Goal: Task Accomplishment & Management: Manage account settings

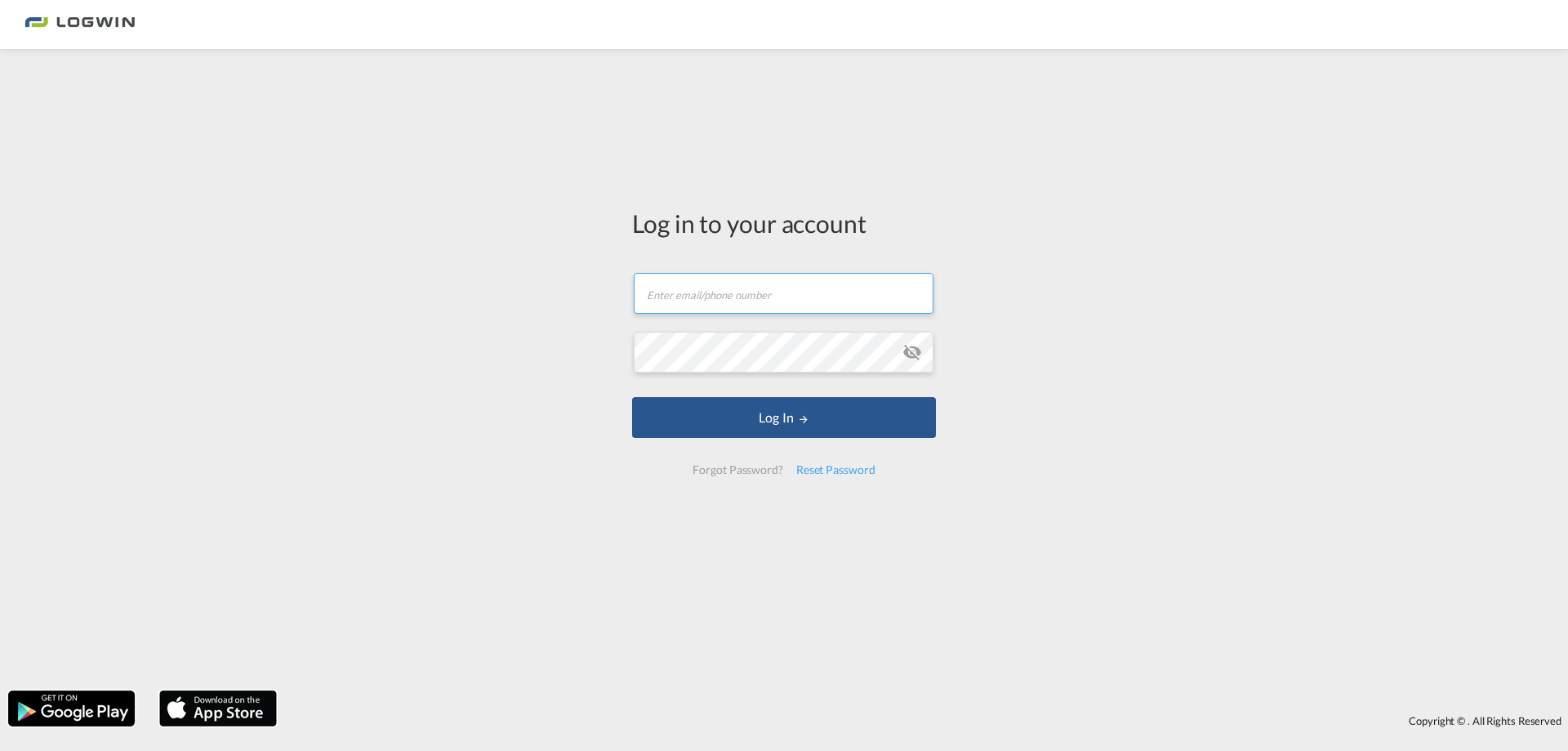
click at [698, 302] on input "text" at bounding box center [784, 293] width 300 height 41
paste input "[PERSON_NAME][EMAIL_ADDRESS][PERSON_NAME][DOMAIN_NAME]"
type input "[PERSON_NAME][EMAIL_ADDRESS][PERSON_NAME][DOMAIN_NAME]"
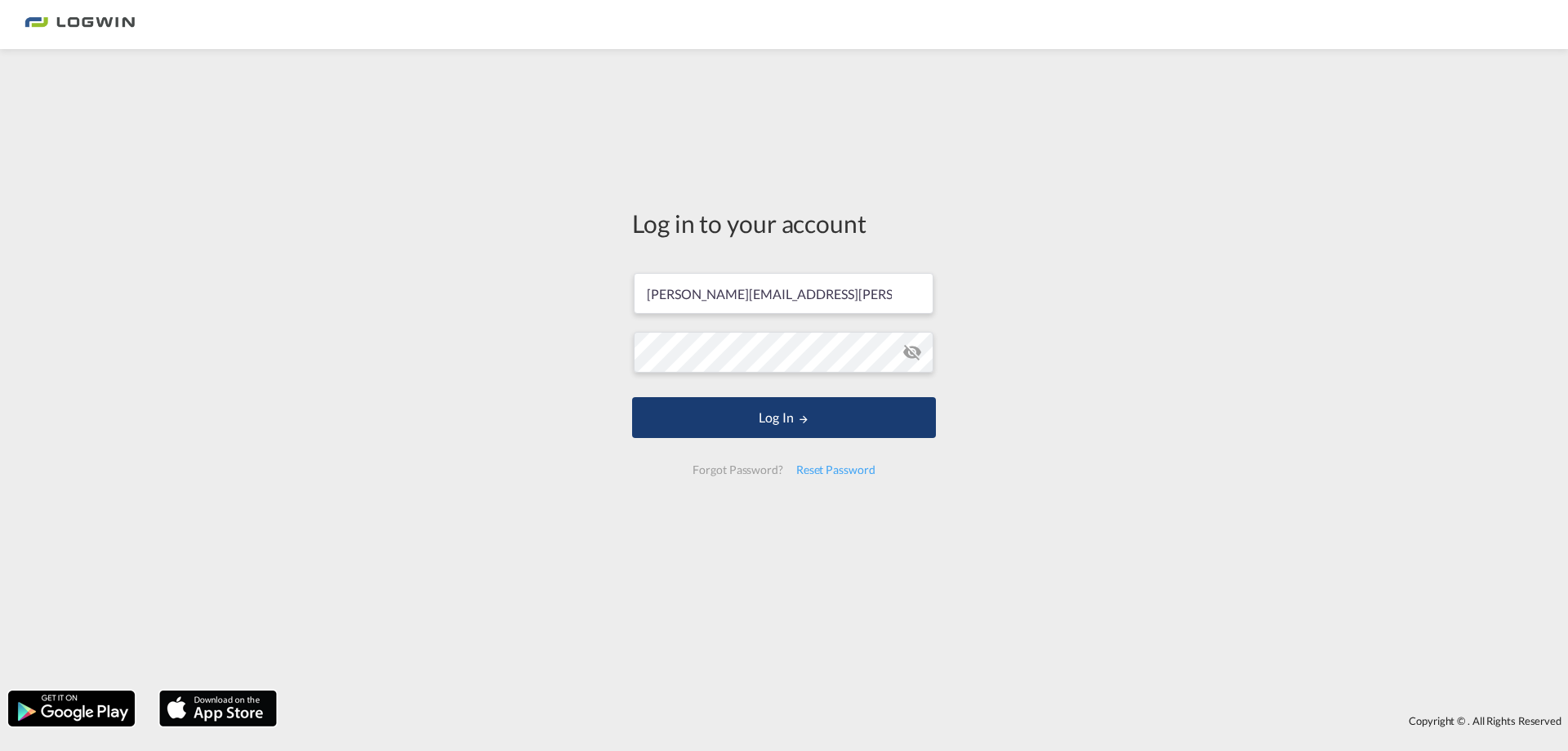
click at [733, 407] on button "Log In" at bounding box center [784, 418] width 304 height 41
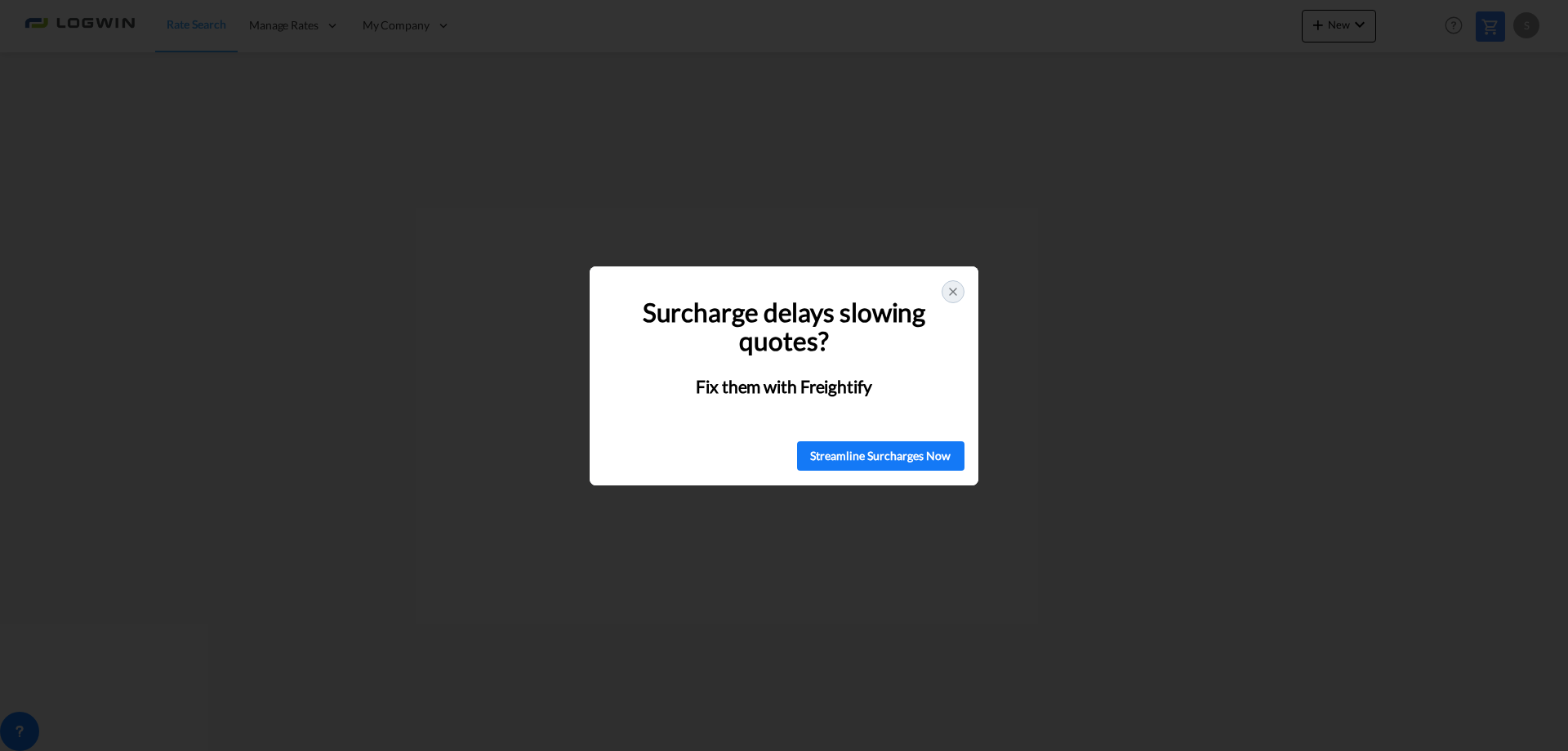
click at [945, 290] on div at bounding box center [953, 291] width 23 height 23
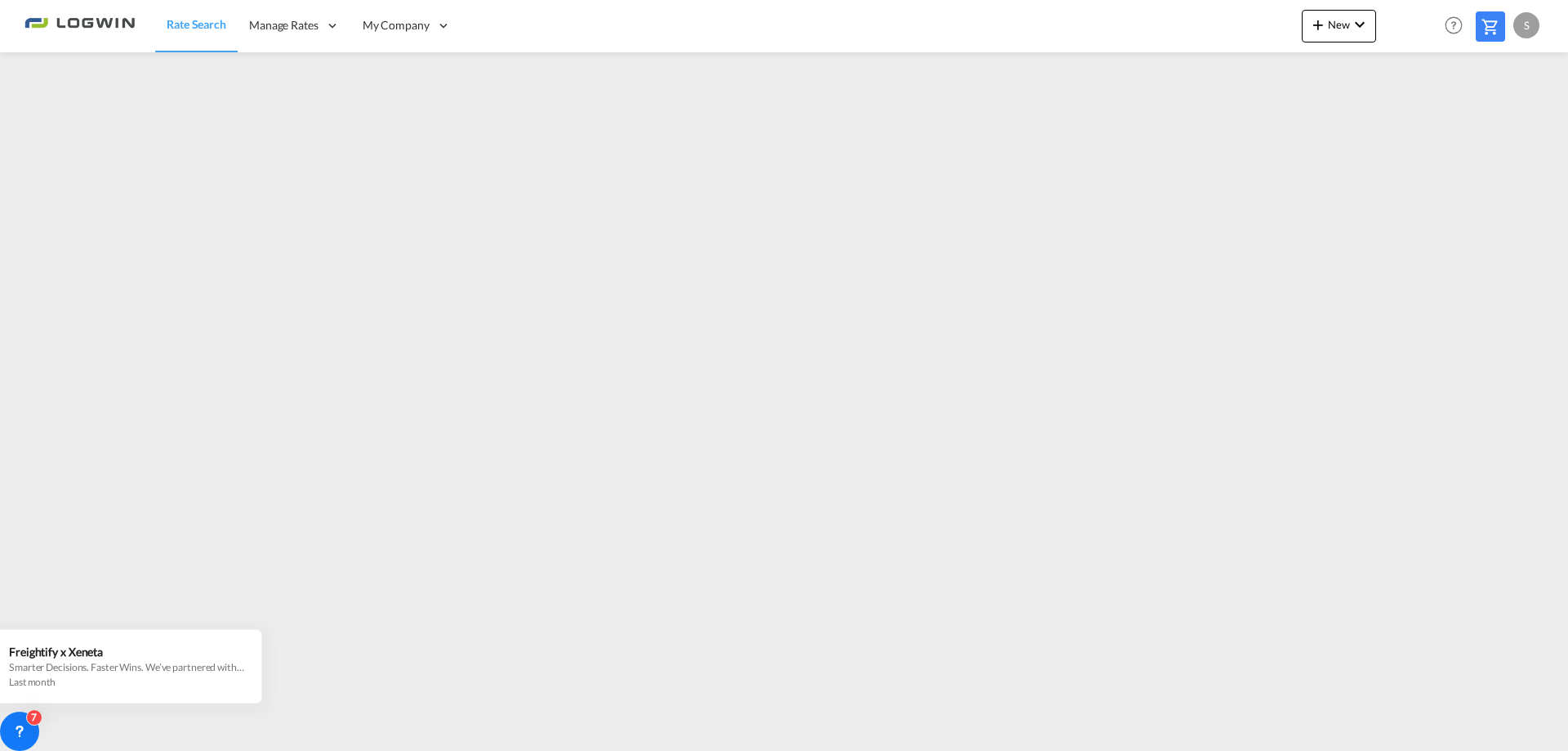
click at [1526, 29] on div "S" at bounding box center [1526, 25] width 26 height 26
click at [1485, 127] on button "Logout" at bounding box center [1508, 125] width 106 height 32
